Goal: Complete application form: Complete application form

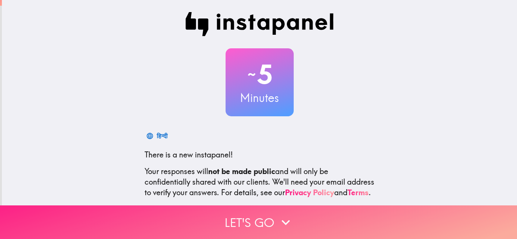
click at [272, 219] on button "Let's go" at bounding box center [258, 223] width 517 height 34
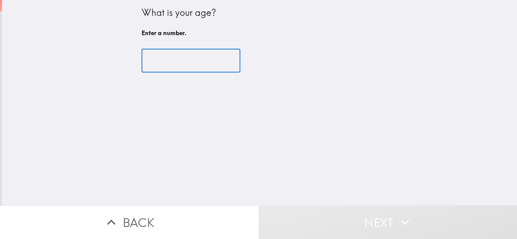
click at [169, 54] on input "number" at bounding box center [190, 60] width 99 height 23
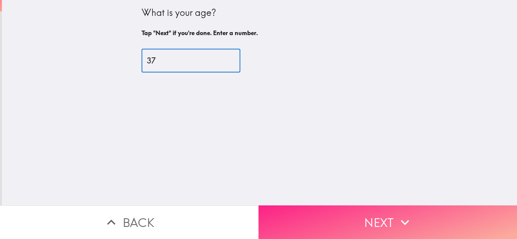
type input "37"
click at [338, 226] on button "Next" at bounding box center [387, 223] width 258 height 34
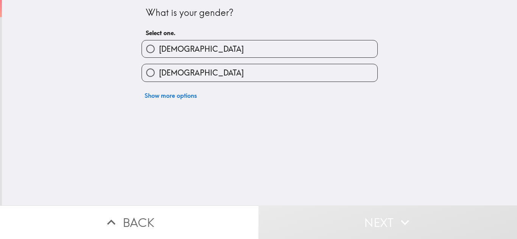
click at [301, 44] on label "[DEMOGRAPHIC_DATA]" at bounding box center [259, 48] width 235 height 17
click at [159, 44] on input "[DEMOGRAPHIC_DATA]" at bounding box center [150, 48] width 17 height 17
radio input "true"
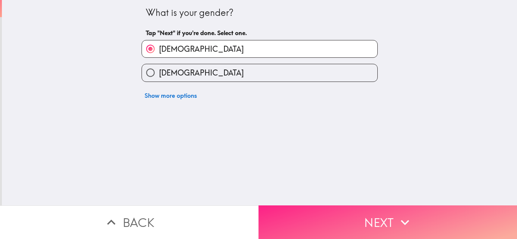
click at [306, 213] on button "Next" at bounding box center [387, 223] width 258 height 34
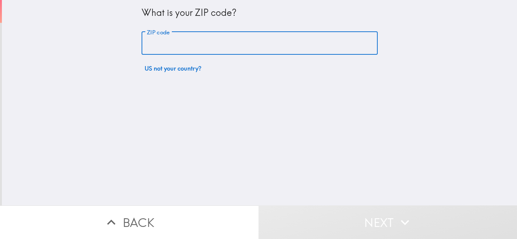
click at [234, 39] on input "ZIP code" at bounding box center [259, 43] width 236 height 23
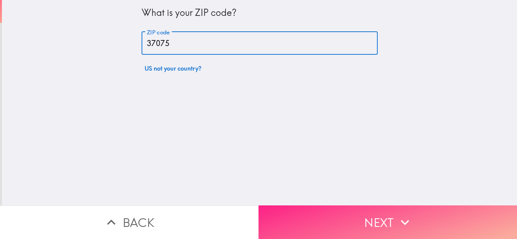
type input "37075"
click at [321, 222] on button "Next" at bounding box center [387, 223] width 258 height 34
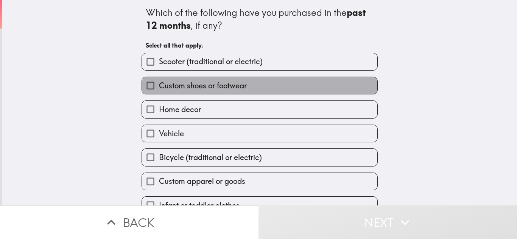
click at [278, 86] on label "Custom shoes or footwear" at bounding box center [259, 85] width 235 height 17
click at [159, 86] on input "Custom shoes or footwear" at bounding box center [150, 85] width 17 height 17
checkbox input "true"
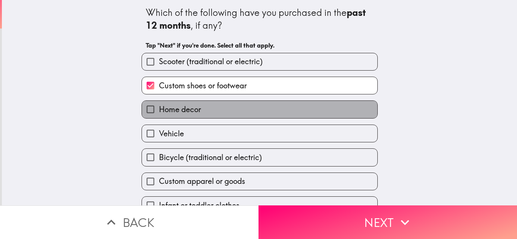
click at [267, 109] on label "Home decor" at bounding box center [259, 109] width 235 height 17
click at [159, 109] on input "Home decor" at bounding box center [150, 109] width 17 height 17
checkbox input "true"
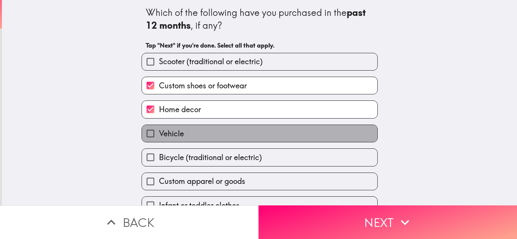
click at [256, 134] on label "Vehicle" at bounding box center [259, 133] width 235 height 17
click at [159, 134] on input "Vehicle" at bounding box center [150, 133] width 17 height 17
checkbox input "true"
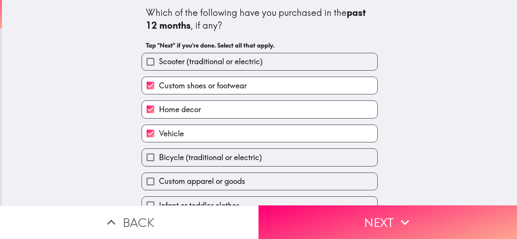
click at [259, 159] on label "Bicycle (traditional or electric)" at bounding box center [259, 157] width 235 height 17
click at [159, 159] on input "Bicycle (traditional or electric)" at bounding box center [150, 157] width 17 height 17
checkbox input "true"
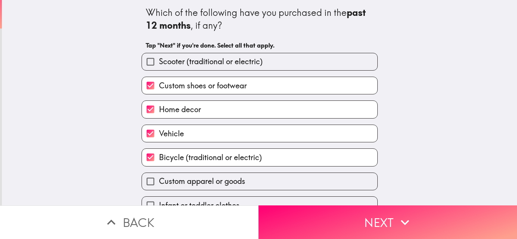
click at [248, 179] on label "Custom apparel or goods" at bounding box center [259, 181] width 235 height 17
click at [159, 179] on input "Custom apparel or goods" at bounding box center [150, 181] width 17 height 17
checkbox input "true"
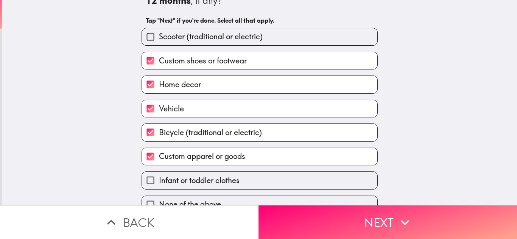
scroll to position [39, 0]
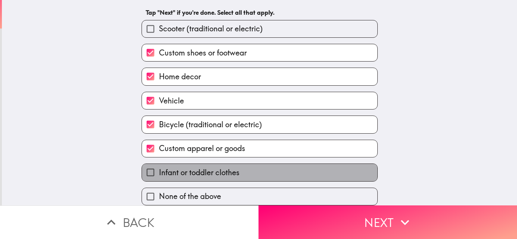
click at [233, 168] on span "Infant or toddler clothes" at bounding box center [199, 173] width 81 height 11
click at [159, 167] on input "Infant or toddler clothes" at bounding box center [150, 172] width 17 height 17
checkbox input "true"
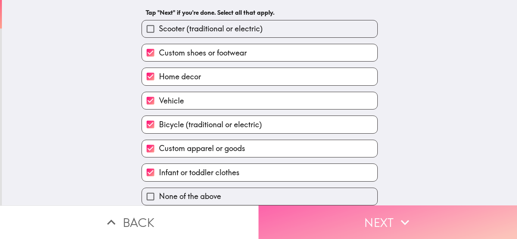
click at [285, 212] on button "Next" at bounding box center [387, 223] width 258 height 34
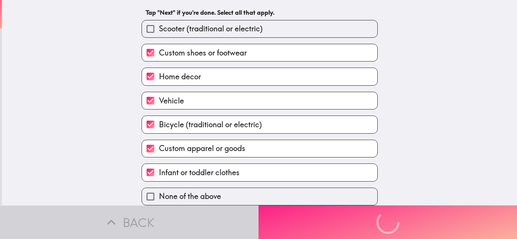
scroll to position [0, 0]
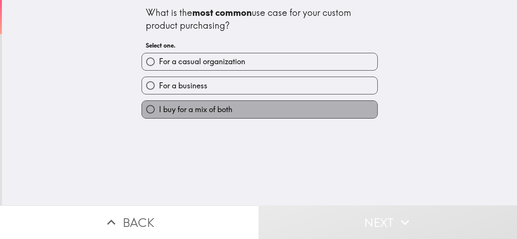
click at [256, 111] on label "I buy for a mix of both" at bounding box center [259, 109] width 235 height 17
click at [159, 111] on input "I buy for a mix of both" at bounding box center [150, 109] width 17 height 17
radio input "true"
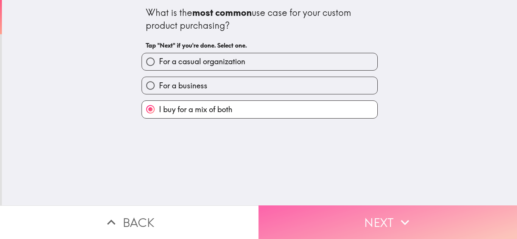
click at [323, 213] on button "Next" at bounding box center [387, 223] width 258 height 34
